Goal: Contribute content

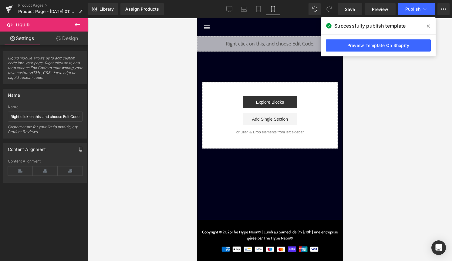
scroll to position [374, 0]
click at [429, 26] on icon at bounding box center [428, 26] width 3 height 5
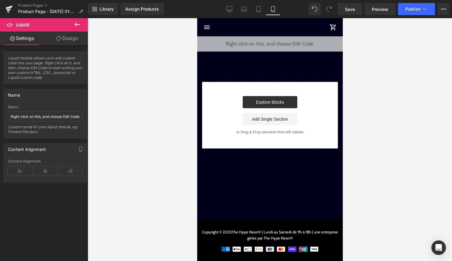
click at [372, 41] on div at bounding box center [270, 139] width 364 height 243
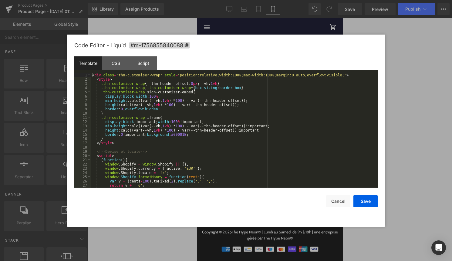
click at [279, 41] on div "Liquid" at bounding box center [270, 43] width 146 height 15
click at [342, 202] on button "Cancel" at bounding box center [338, 201] width 24 height 12
click at [277, 41] on div "Liquid" at bounding box center [270, 43] width 146 height 15
click at [245, 100] on div "< div class = "thn-customiser-wrap" style = "position:relative;width:100%;max-w…" at bounding box center [233, 134] width 284 height 123
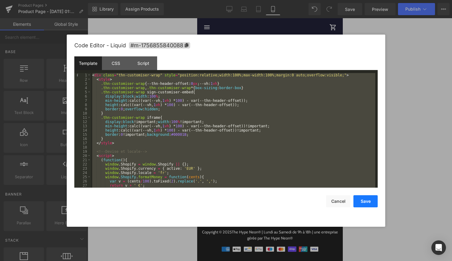
click at [368, 197] on button "Save" at bounding box center [365, 201] width 24 height 12
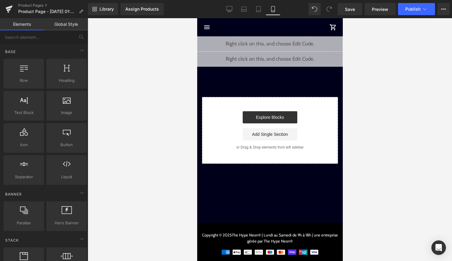
drag, startPoint x: 453, startPoint y: 119, endPoint x: 256, endPoint y: 101, distance: 197.7
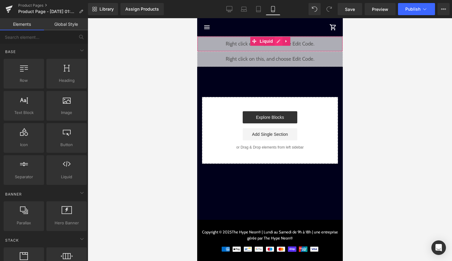
click at [278, 41] on div "Liquid" at bounding box center [270, 43] width 146 height 15
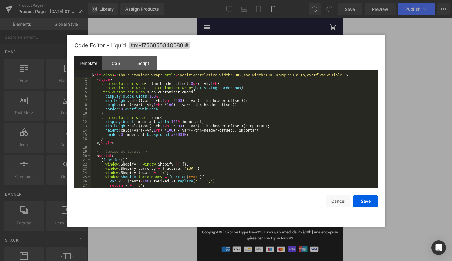
click at [249, 103] on div "< div class = "thn-customiser-wrap" style = "position:relative;width:100%;max-w…" at bounding box center [233, 134] width 284 height 123
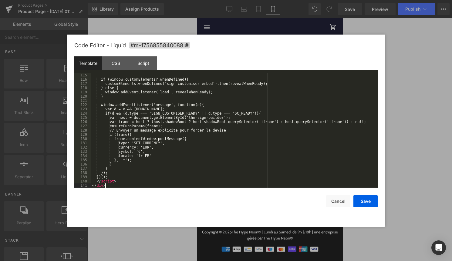
scroll to position [488, 0]
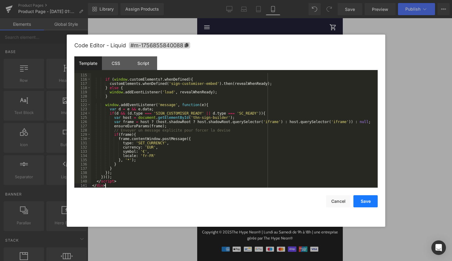
click at [362, 207] on button "Save" at bounding box center [365, 201] width 24 height 12
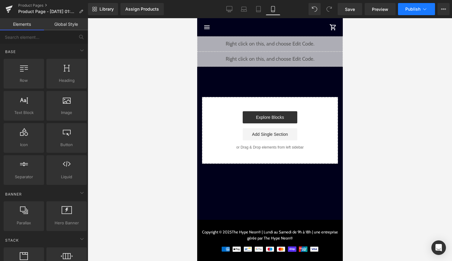
click at [418, 13] on button "Publish" at bounding box center [416, 9] width 37 height 12
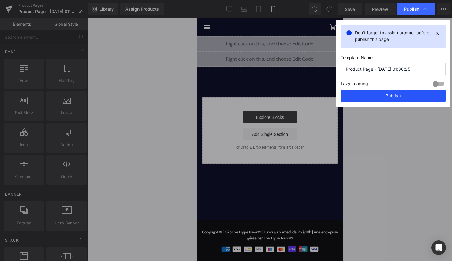
click at [411, 92] on button "Publish" at bounding box center [393, 96] width 105 height 12
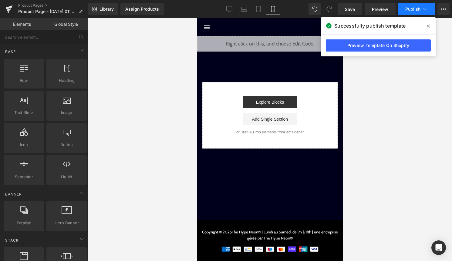
click at [431, 12] on button "Publish" at bounding box center [416, 9] width 37 height 12
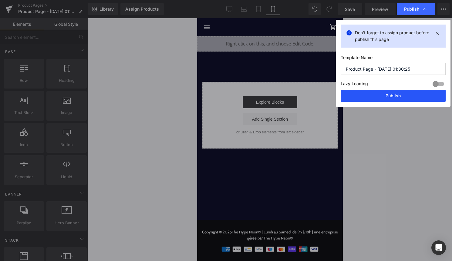
click at [399, 99] on button "Publish" at bounding box center [393, 96] width 105 height 12
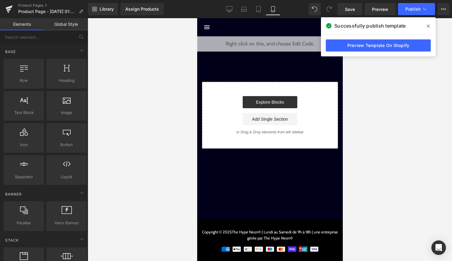
click at [427, 26] on icon at bounding box center [428, 26] width 3 height 5
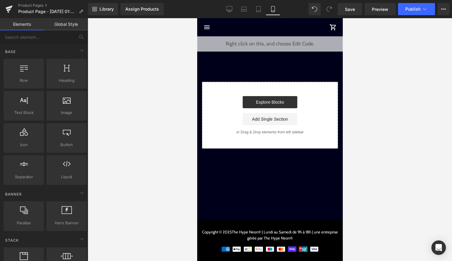
click at [280, 41] on div "Liquid" at bounding box center [270, 43] width 146 height 15
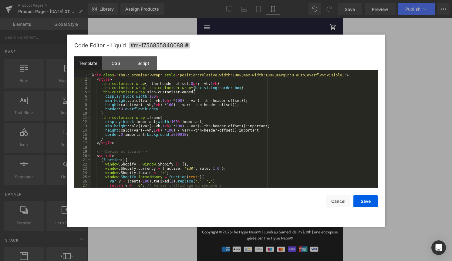
click at [245, 133] on div "< div class = "thn-customiser-wrap" style = "position:relative;width:100%;max-w…" at bounding box center [233, 134] width 284 height 123
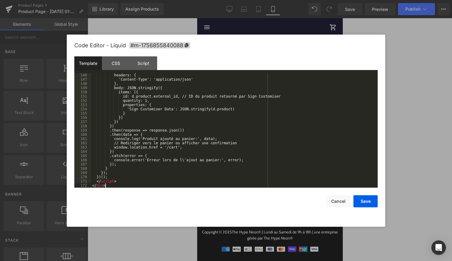
scroll to position [620, 0]
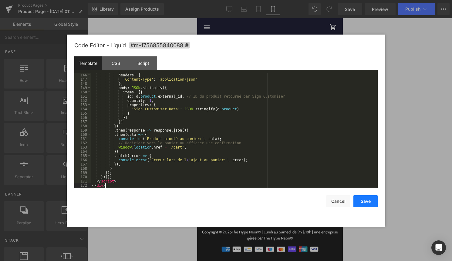
click at [365, 198] on button "Save" at bounding box center [365, 201] width 24 height 12
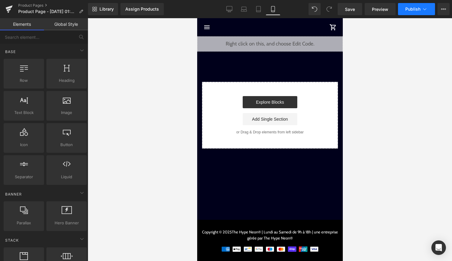
click at [407, 12] on span "Publish" at bounding box center [412, 9] width 15 height 5
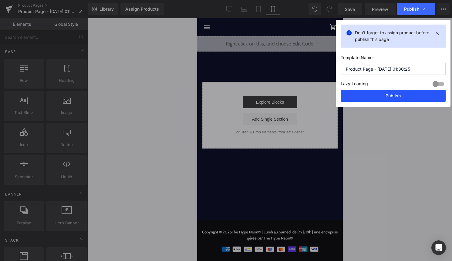
click at [403, 95] on button "Publish" at bounding box center [393, 96] width 105 height 12
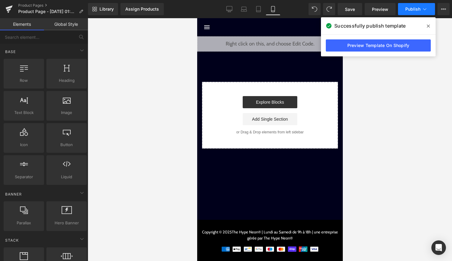
click at [414, 12] on button "Publish" at bounding box center [416, 9] width 37 height 12
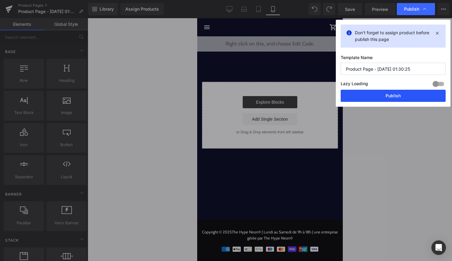
click at [406, 96] on button "Publish" at bounding box center [393, 96] width 105 height 12
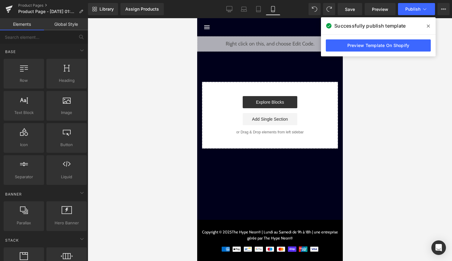
click at [430, 27] on span at bounding box center [428, 26] width 10 height 10
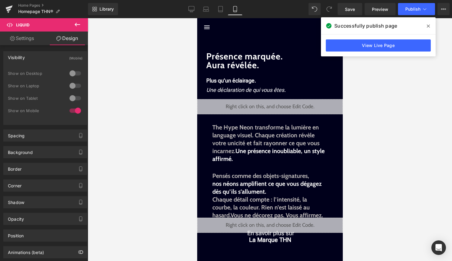
click at [427, 25] on icon at bounding box center [428, 26] width 3 height 3
